Goal: Transaction & Acquisition: Subscribe to service/newsletter

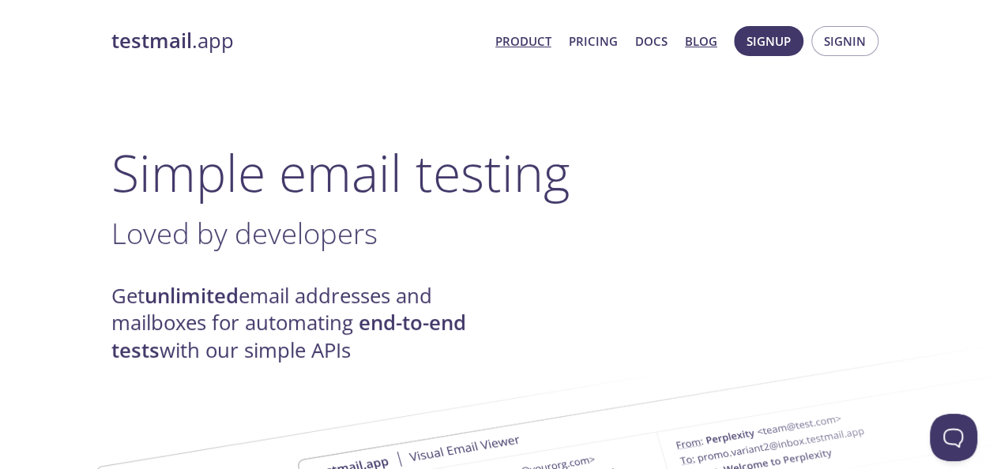
click at [695, 44] on link "Blog" at bounding box center [701, 41] width 32 height 21
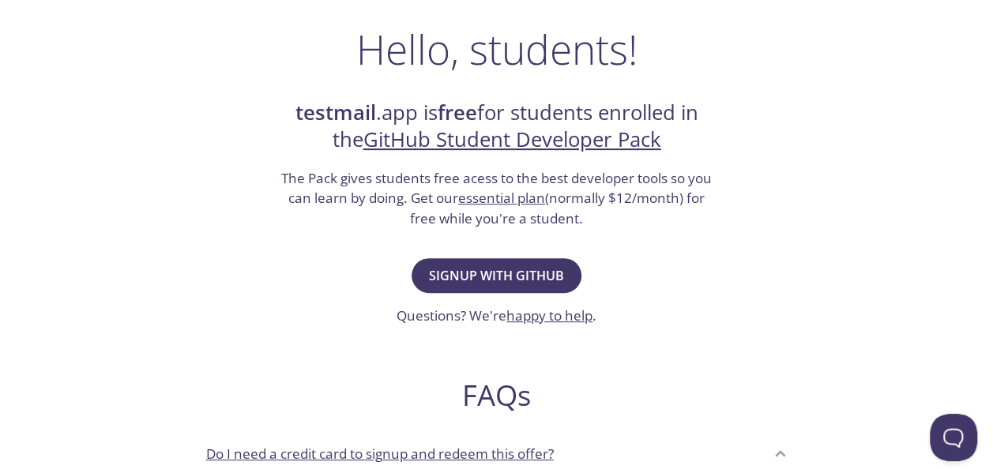
scroll to position [244, 0]
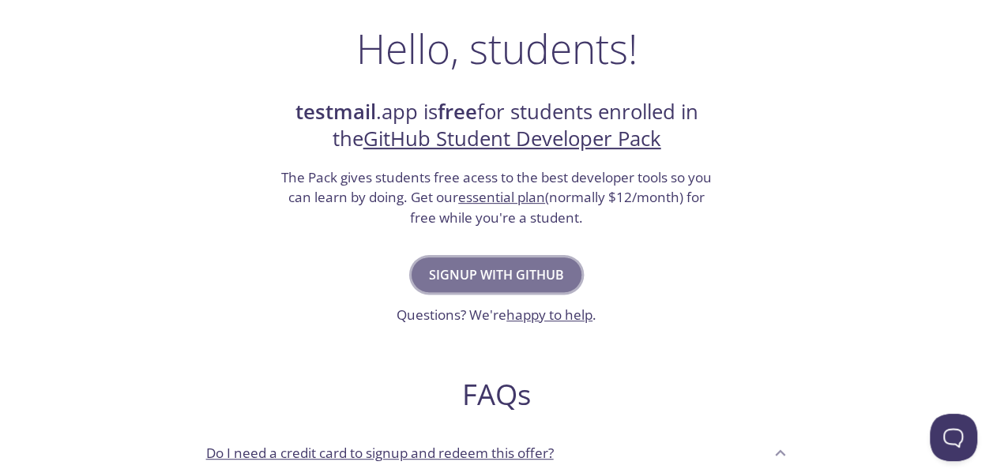
click at [496, 261] on button "Signup with GitHub" at bounding box center [497, 275] width 170 height 35
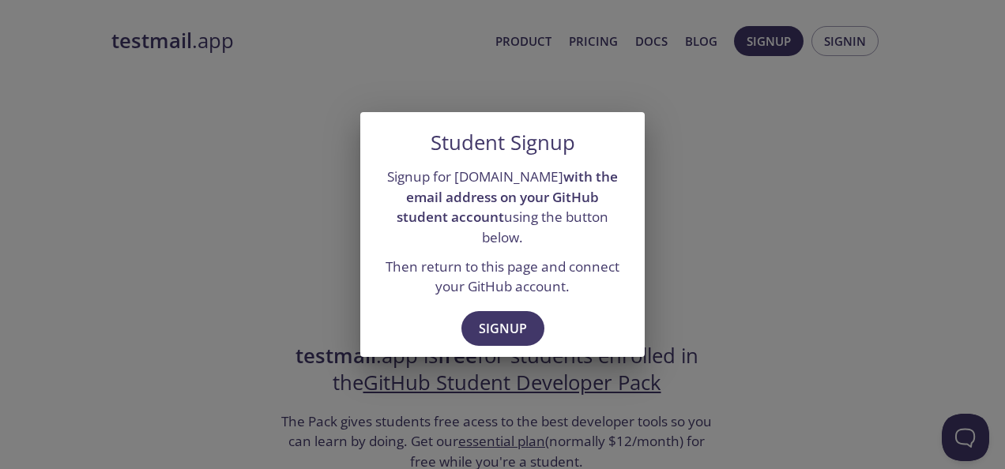
click at [707, 187] on div "Student Signup Signup for testmail.app with the email address on your GitHub st…" at bounding box center [502, 234] width 1005 height 469
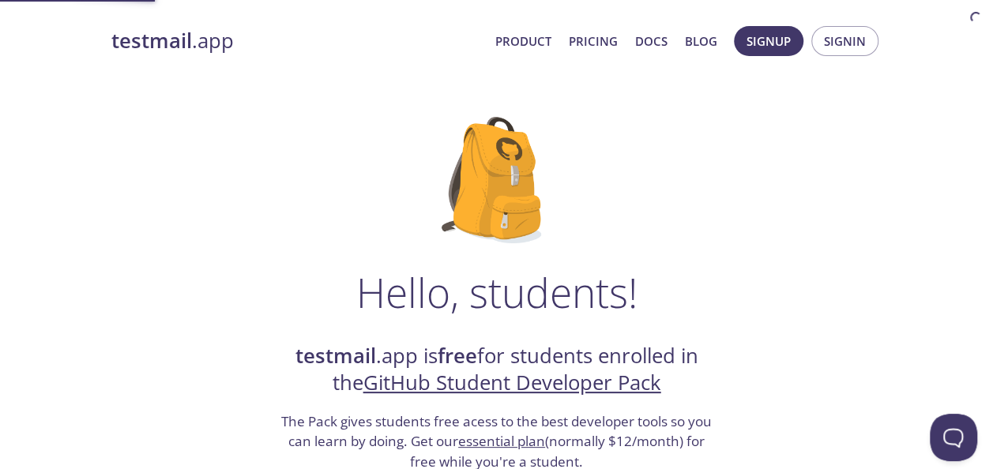
scroll to position [149, 0]
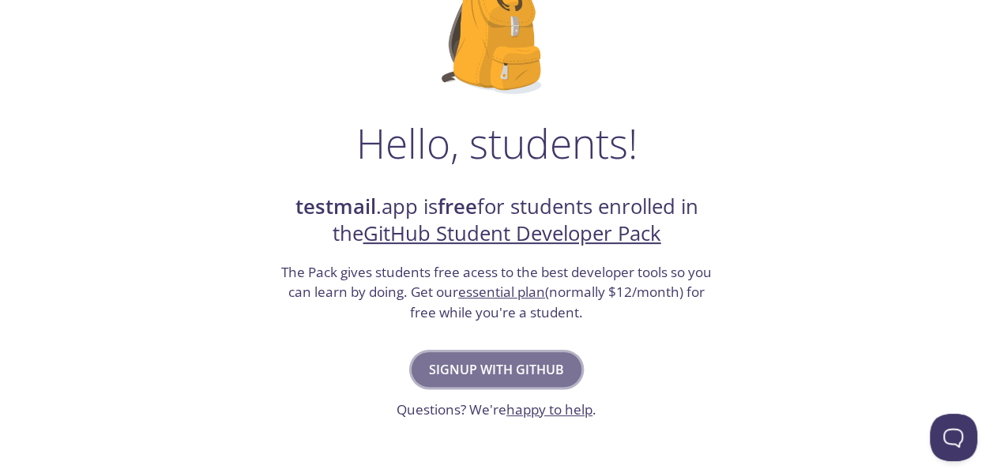
click at [532, 361] on span "Signup with GitHub" at bounding box center [496, 370] width 135 height 22
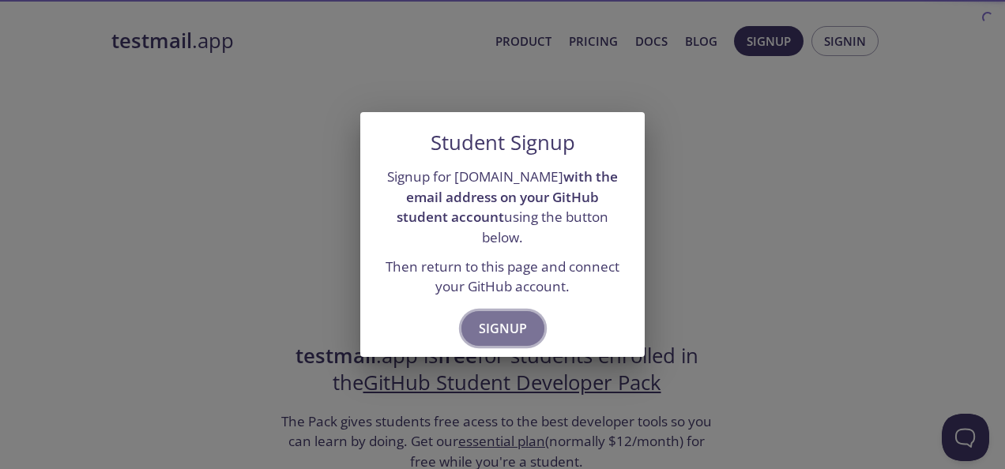
click at [514, 318] on span "Signup" at bounding box center [503, 329] width 48 height 22
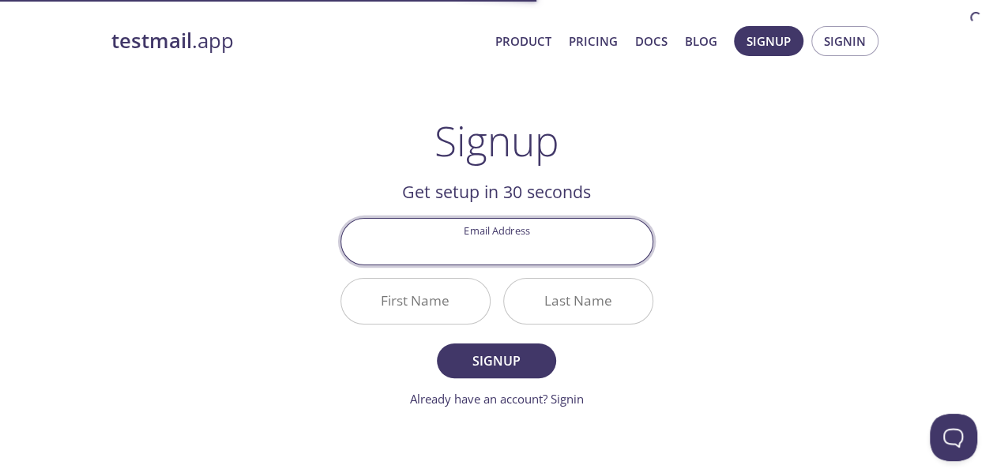
click at [523, 256] on input "Email Address" at bounding box center [496, 241] width 311 height 45
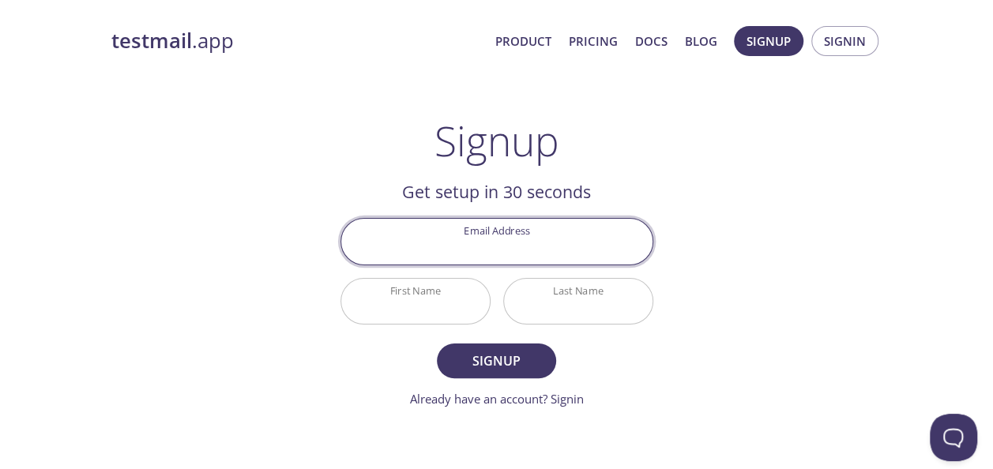
type input "jaikumarfocus@gmail.com"
type input "Jaikumar"
type input "R"
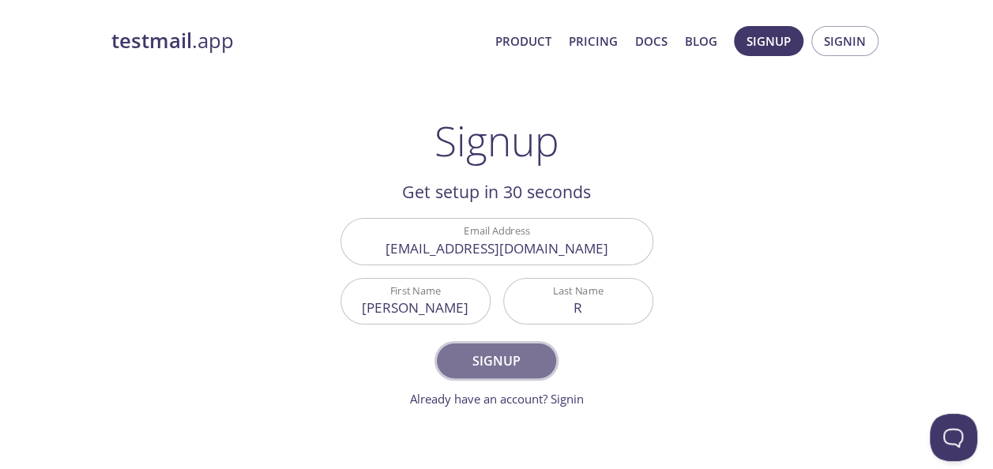
click at [524, 360] on span "Signup" at bounding box center [496, 361] width 84 height 22
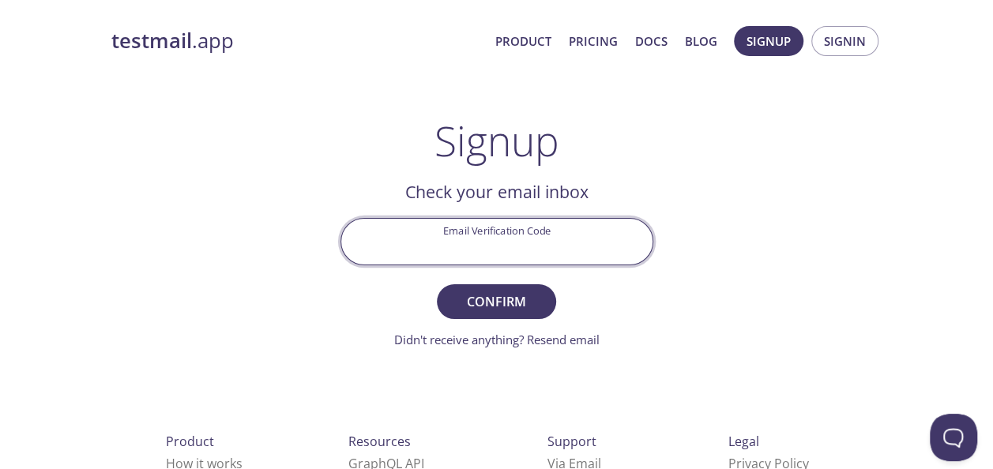
click at [532, 250] on input "Email Verification Code" at bounding box center [496, 241] width 311 height 45
click at [531, 247] on input "Email Verification Code" at bounding box center [496, 241] width 311 height 45
type input "5FLWNQA"
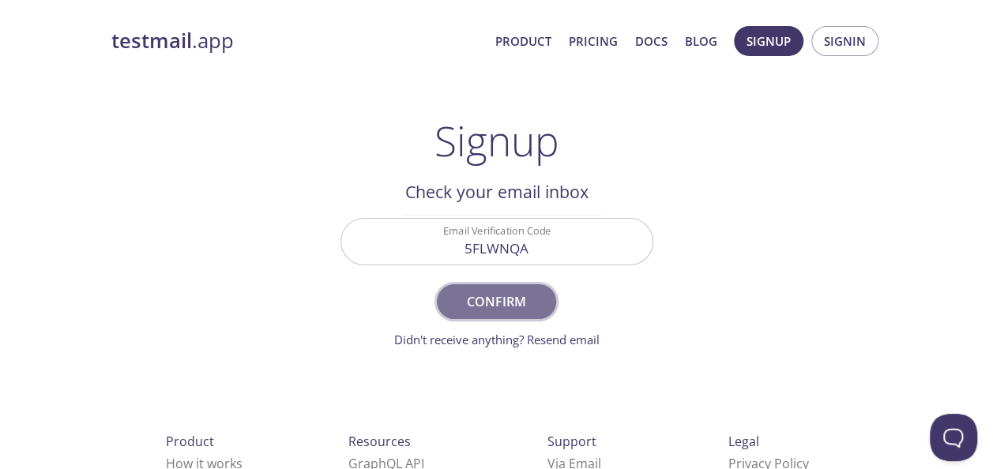
click at [522, 288] on button "Confirm" at bounding box center [496, 302] width 119 height 35
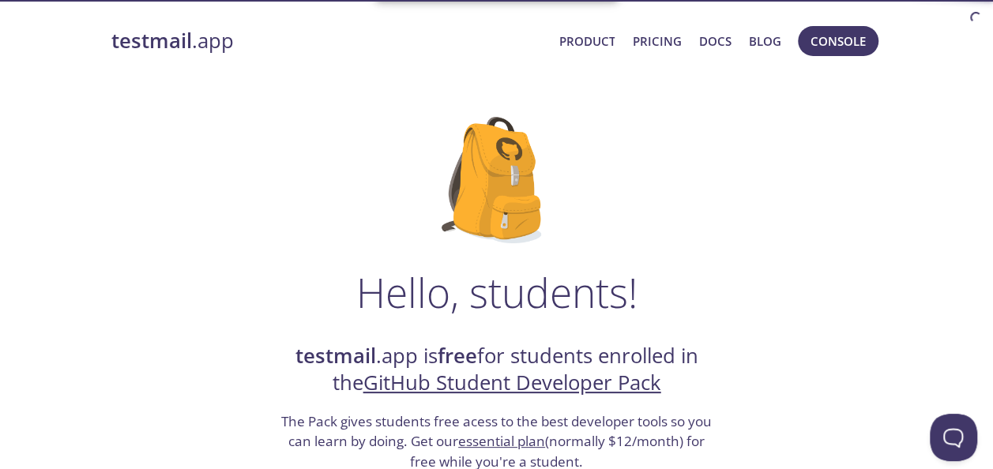
scroll to position [255, 0]
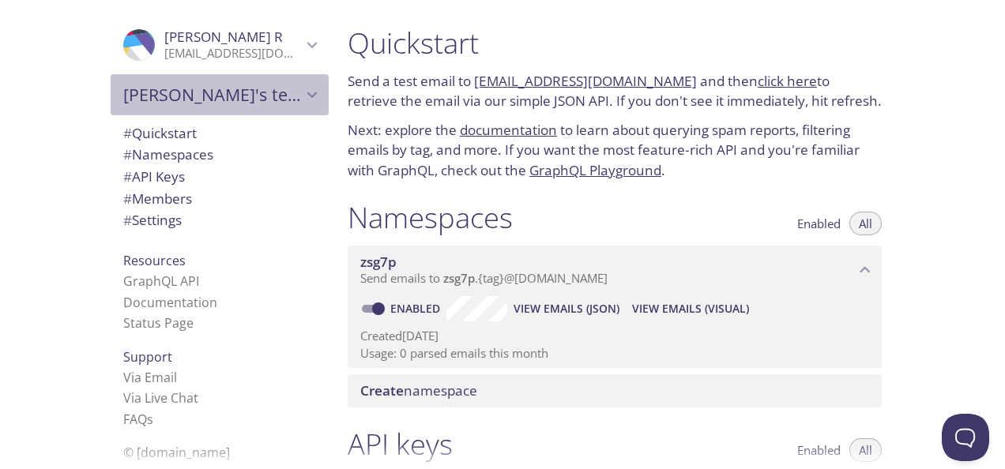
click at [307, 94] on icon "Jaikumar's team" at bounding box center [312, 95] width 21 height 21
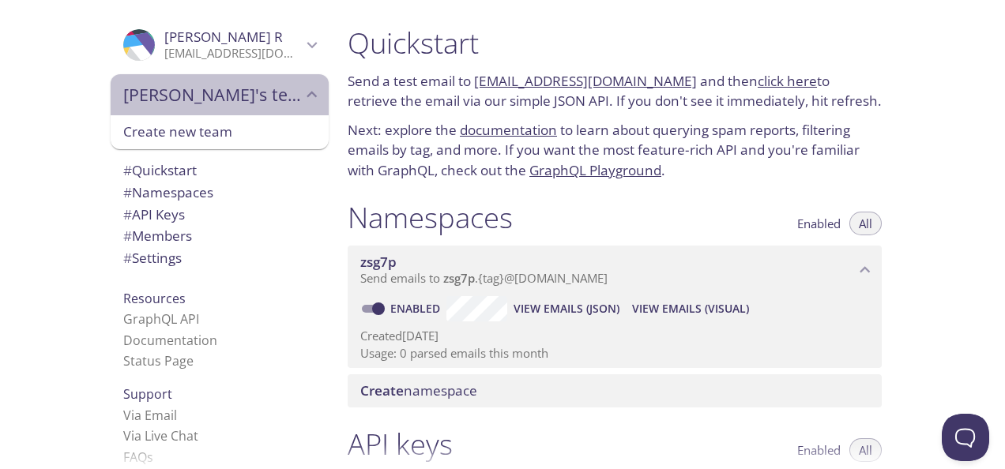
click at [307, 94] on icon "Jaikumar's team" at bounding box center [312, 95] width 21 height 21
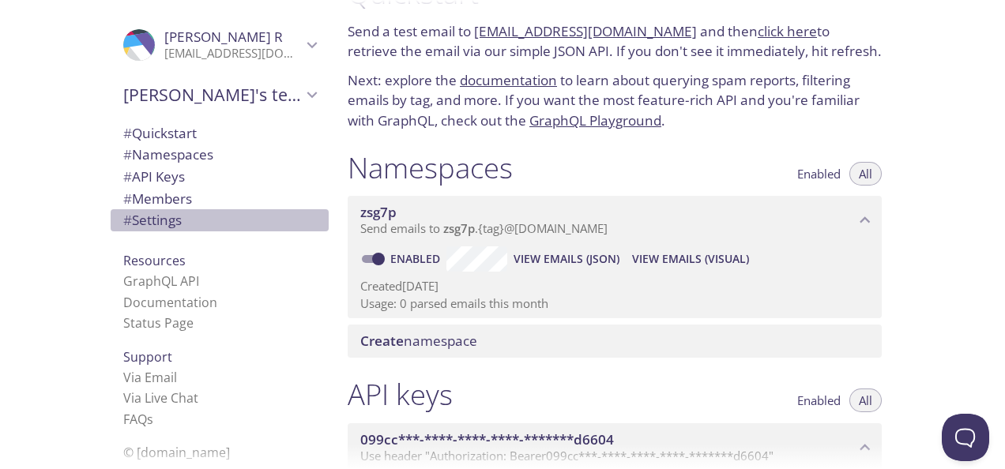
click at [217, 221] on span "# Settings" at bounding box center [219, 220] width 193 height 21
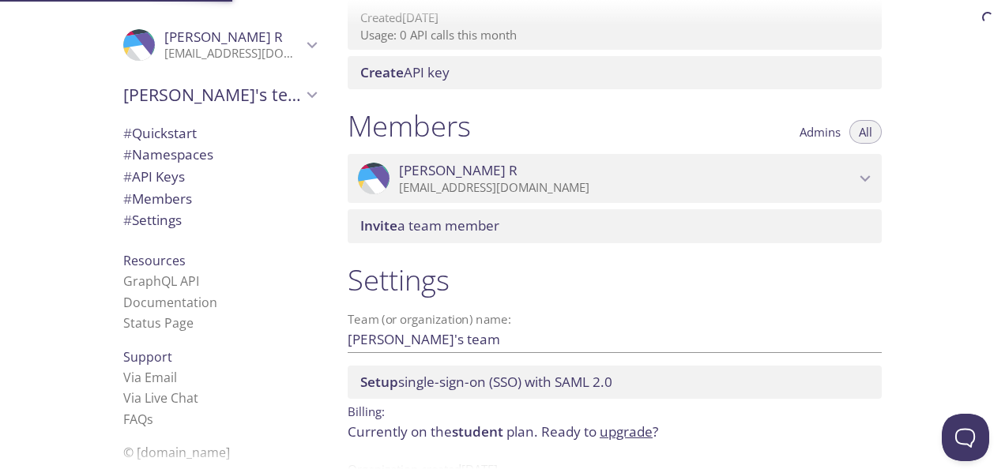
scroll to position [654, 0]
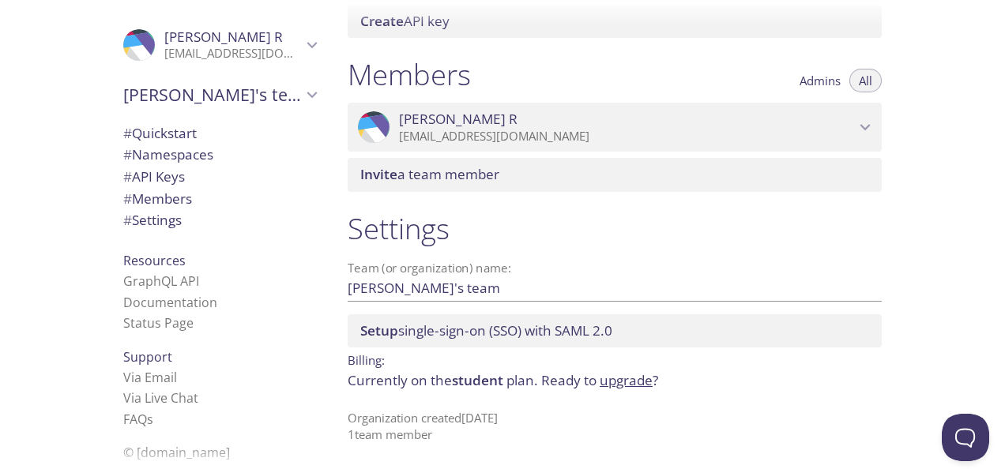
click at [492, 385] on span "student" at bounding box center [477, 380] width 51 height 18
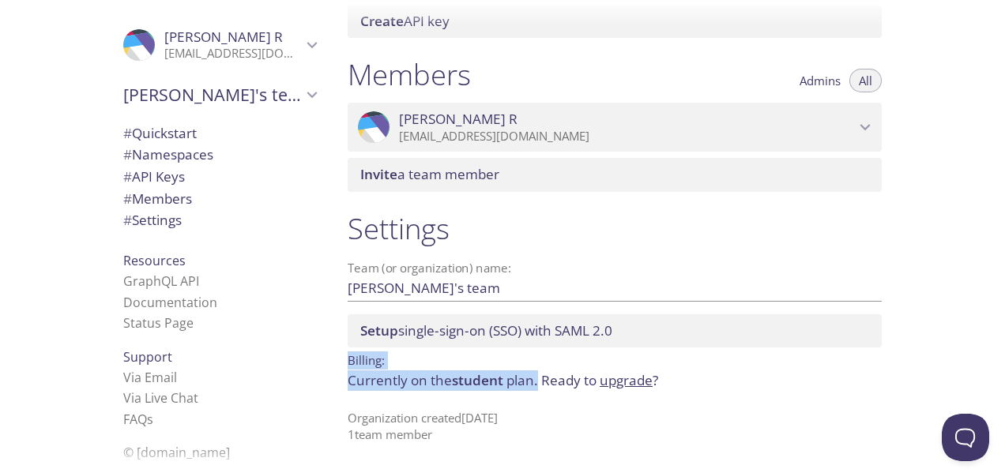
drag, startPoint x: 539, startPoint y: 383, endPoint x: 341, endPoint y: 356, distance: 200.3
click at [341, 356] on div "Settings Team (or organization) name: Jaikumar's team Save Setup single-sign-on…" at bounding box center [615, 328] width 560 height 252
copy div "Billing: Currently on the student plan."
click at [198, 300] on link "Documentation" at bounding box center [170, 302] width 94 height 17
